Goal: Connect with others: Connect with others

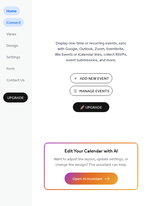
click at [16, 24] on span "Connect" at bounding box center [13, 23] width 14 height 6
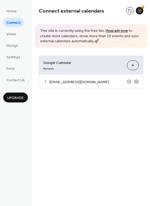
click at [129, 82] on icon at bounding box center [129, 81] width 4 height 4
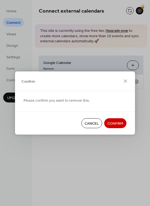
click at [116, 125] on span "Confirm" at bounding box center [115, 124] width 16 height 6
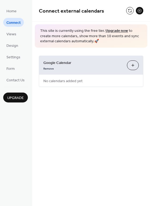
click at [134, 61] on button "Choose Calendars" at bounding box center [133, 65] width 12 height 10
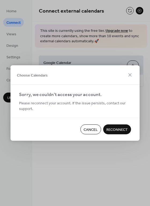
click at [121, 128] on span "Reconnect" at bounding box center [116, 130] width 21 height 6
click at [127, 73] on icon at bounding box center [129, 75] width 6 height 6
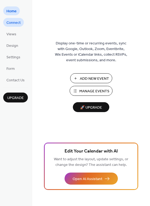
click at [15, 25] on span "Connect" at bounding box center [13, 23] width 14 height 6
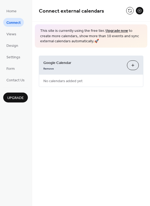
click at [134, 63] on button "Choose Calendars" at bounding box center [133, 65] width 12 height 10
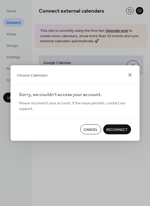
click at [130, 74] on icon at bounding box center [129, 74] width 3 height 3
